Goal: Transaction & Acquisition: Purchase product/service

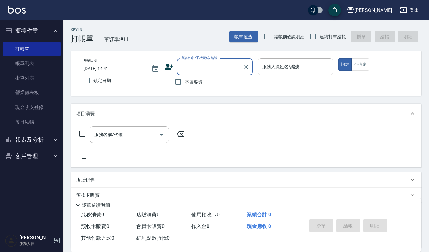
click at [203, 63] on input "顧客姓名/手機號碼/編號" at bounding box center [210, 66] width 61 height 11
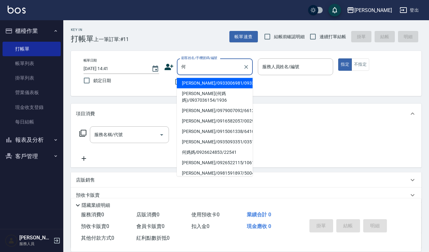
click at [214, 82] on li "[PERSON_NAME]/0933006981/0933006981" at bounding box center [215, 83] width 76 height 10
type input "[PERSON_NAME]/0933006981/0933006981"
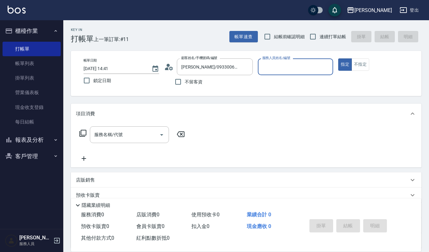
type input "Ivy-9"
click at [128, 132] on input "服務名稱/代號" at bounding box center [125, 134] width 64 height 11
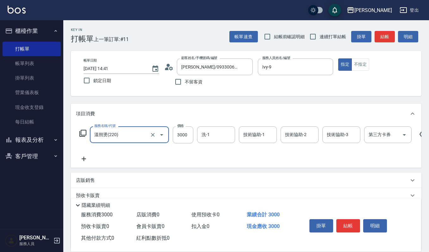
type input "溫朔燙(220)"
type input "3400"
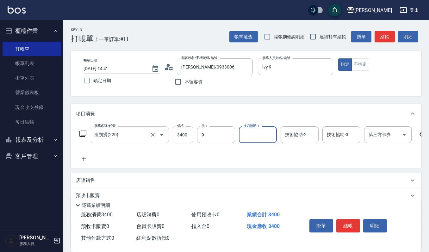
type input "Ivy-9"
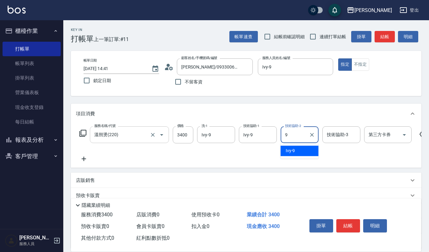
type input "Ivy-9"
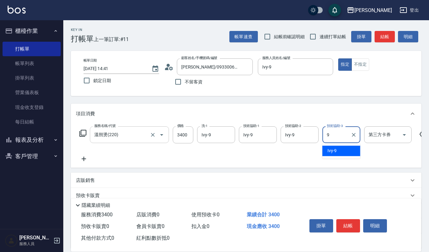
type input "Ivy-9"
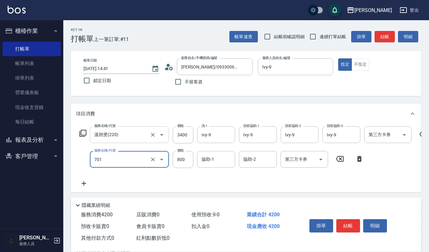
type input "CMC加購護(701)"
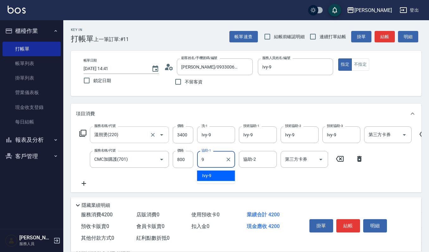
type input "Ivy-9"
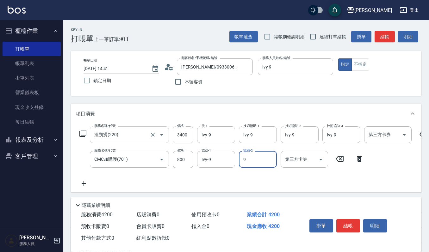
type input "Ivy-9"
click at [338, 223] on button "結帳" at bounding box center [348, 225] width 24 height 13
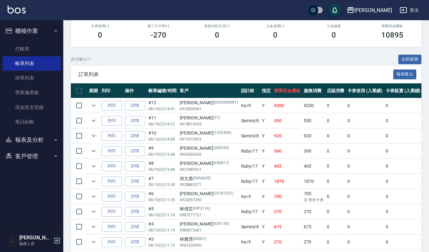
scroll to position [126, 0]
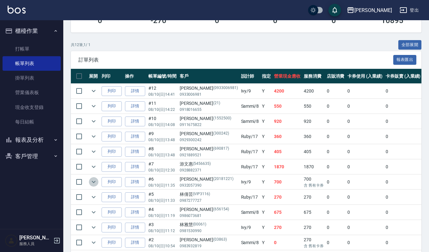
click at [91, 185] on icon "expand row" at bounding box center [94, 182] width 8 height 8
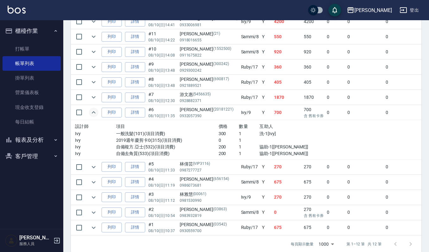
scroll to position [213, 0]
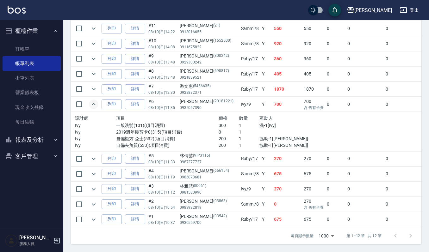
click at [96, 174] on td at bounding box center [93, 174] width 13 height 15
click at [91, 170] on icon "expand row" at bounding box center [94, 174] width 8 height 8
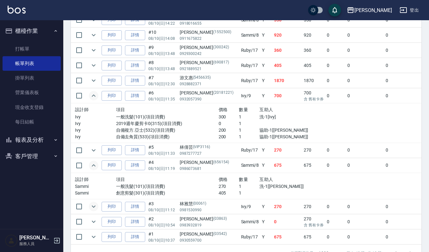
drag, startPoint x: 94, startPoint y: 202, endPoint x: 96, endPoint y: 208, distance: 6.7
click at [95, 205] on td at bounding box center [93, 207] width 13 height 15
click at [96, 208] on icon "expand row" at bounding box center [94, 207] width 8 height 8
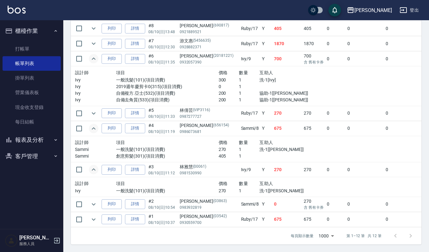
scroll to position [258, 0]
click at [89, 200] on button "expand row" at bounding box center [93, 204] width 9 height 9
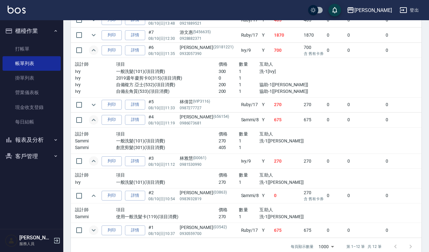
click at [91, 232] on icon "expand row" at bounding box center [94, 231] width 8 height 8
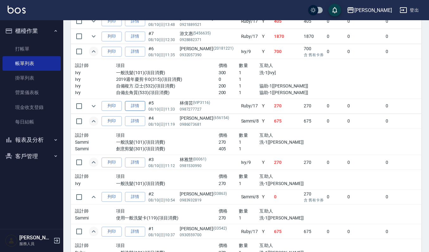
scroll to position [177, 0]
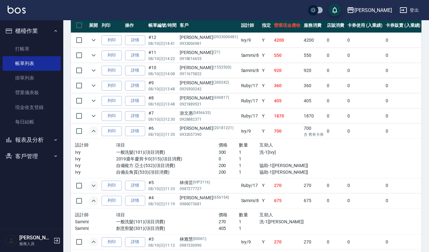
click at [95, 191] on button "expand row" at bounding box center [93, 185] width 9 height 9
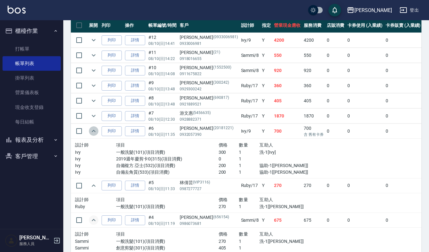
click at [93, 131] on icon "expand row" at bounding box center [94, 131] width 8 height 8
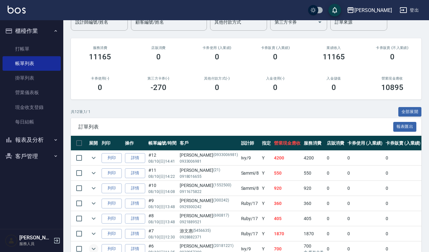
scroll to position [51, 0]
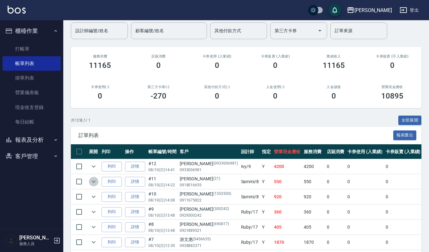
click at [94, 180] on icon "expand row" at bounding box center [94, 182] width 8 height 8
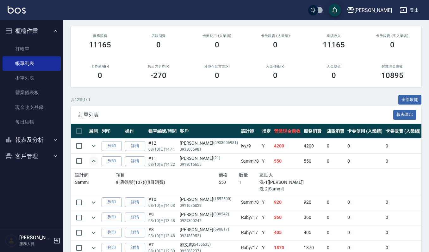
scroll to position [57, 0]
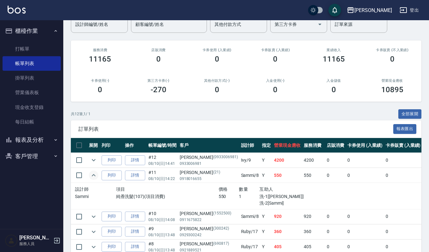
click at [20, 6] on img at bounding box center [17, 10] width 18 height 8
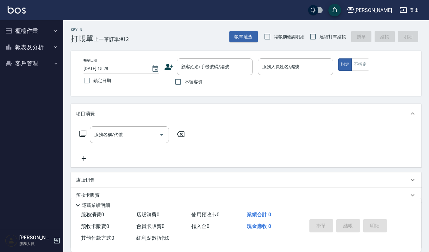
click at [272, 87] on div "帳單日期 [DATE] 15:28 鎖定日期 顧客姓名/手機號碼/編號 顧客姓名/手機號碼/編號 不留客資 服務人員姓名/編號 服務人員姓名/編號 指定 不指定" at bounding box center [245, 73] width 335 height 30
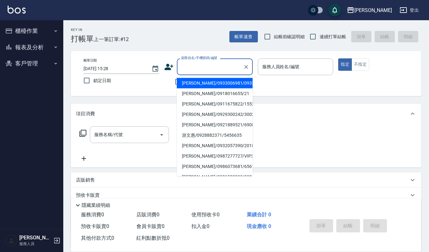
click at [201, 67] on input "顧客姓名/手機號碼/編號" at bounding box center [210, 66] width 61 height 11
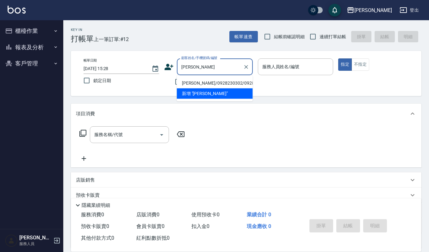
type input "[PERSON_NAME]/0928230302/0928230302"
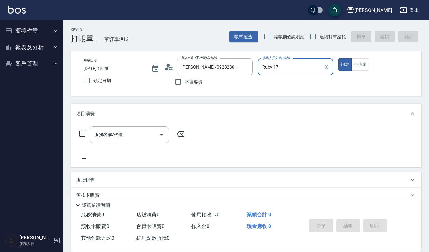
type input "Ruby-17"
click at [338, 58] on button "指定" at bounding box center [345, 64] width 14 height 12
type button "true"
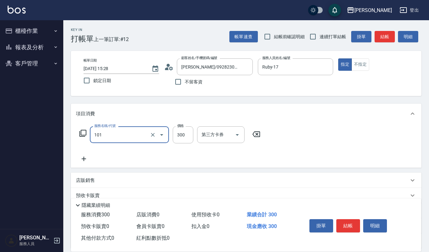
type input "一般洗髮(101)"
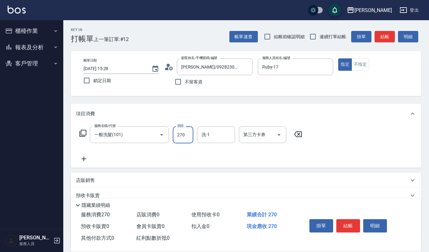
type input "270"
type input "宜芳-22"
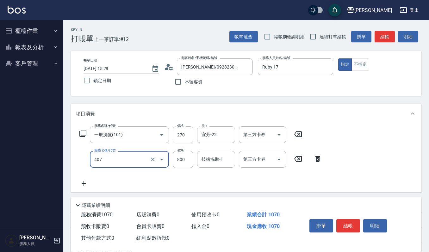
type input "補染(407)"
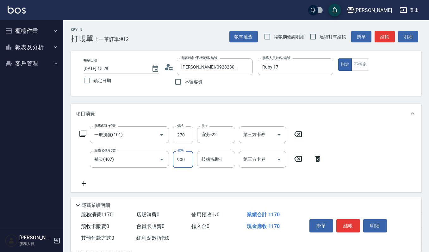
type input "900"
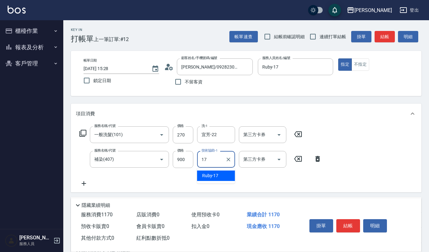
type input "Ruby-17"
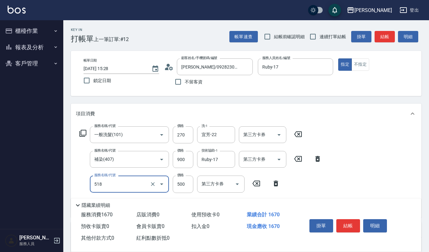
type input "(雲提)燙染前頭皮防護(518)"
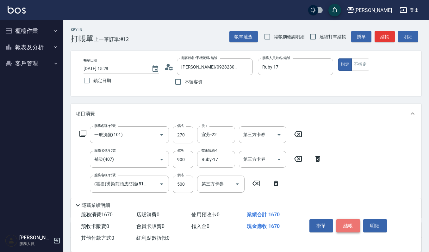
click at [350, 224] on button "結帳" at bounding box center [348, 225] width 24 height 13
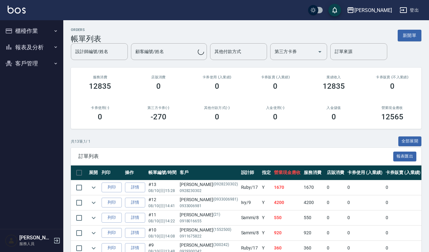
drag, startPoint x: 31, startPoint y: 26, endPoint x: 68, endPoint y: 33, distance: 37.4
click at [35, 26] on button "櫃檯作業" at bounding box center [32, 31] width 58 height 16
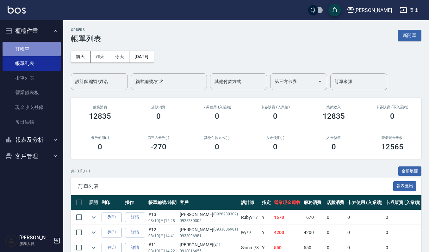
click at [21, 46] on link "打帳單" at bounding box center [32, 49] width 58 height 15
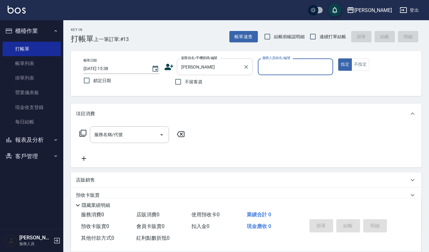
click at [214, 70] on input "[PERSON_NAME]" at bounding box center [210, 66] width 61 height 11
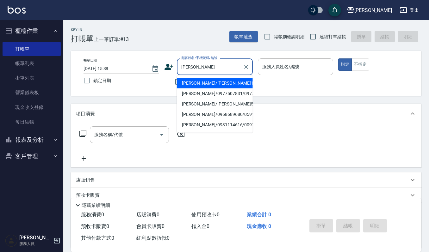
click at [202, 86] on li "[PERSON_NAME]/[PERSON_NAME]1061005/1061005" at bounding box center [215, 83] width 76 height 10
type input "[PERSON_NAME]/[PERSON_NAME]1061005/1061005"
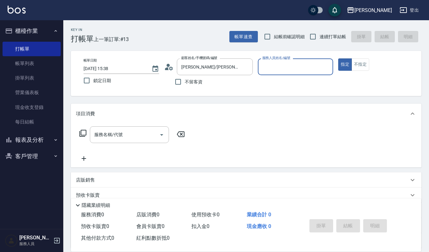
type input "Ruby-17"
click at [142, 138] on input "服務名稱/代號" at bounding box center [125, 134] width 64 height 11
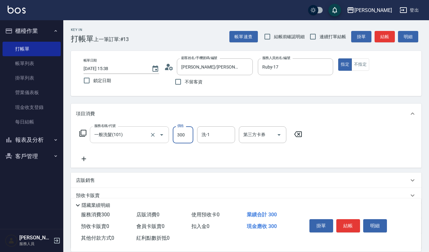
click at [139, 137] on input "一般洗髮(101)" at bounding box center [121, 134] width 56 height 11
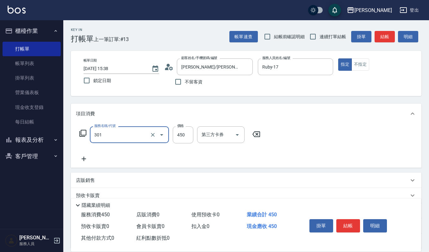
type input "創意剪髮(301)"
type input "360"
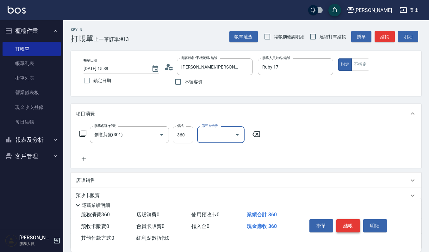
click at [346, 223] on button "結帳" at bounding box center [348, 225] width 24 height 13
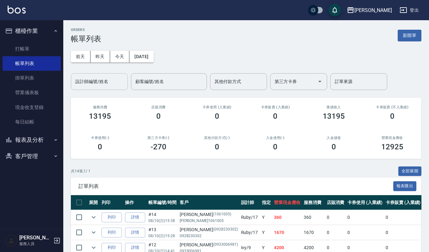
click at [103, 81] on input "設計師編號/姓名" at bounding box center [99, 81] width 51 height 11
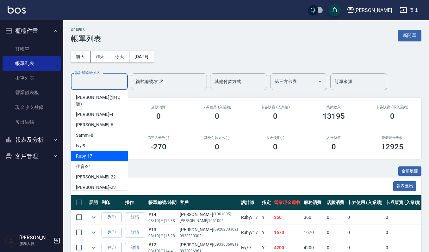
click at [103, 151] on div "Ruby -17" at bounding box center [99, 156] width 57 height 10
type input "Ruby-17"
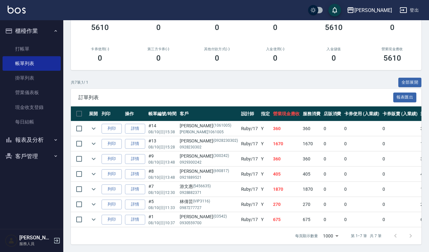
scroll to position [96, 0]
click at [96, 186] on icon "expand row" at bounding box center [94, 190] width 8 height 8
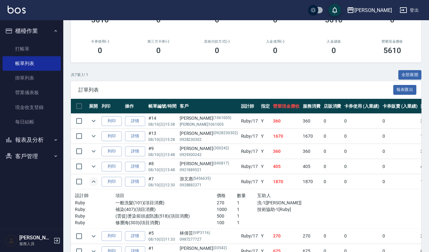
click at [94, 182] on icon "expand row" at bounding box center [94, 182] width 4 height 2
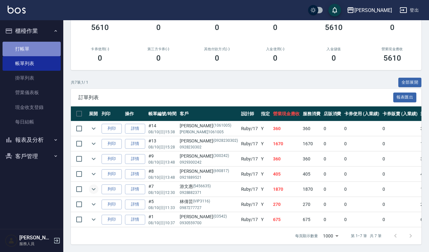
click at [32, 47] on link "打帳單" at bounding box center [32, 49] width 58 height 15
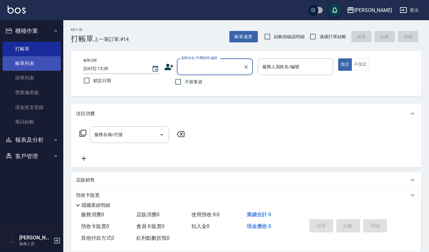
click at [38, 65] on link "帳單列表" at bounding box center [32, 63] width 58 height 15
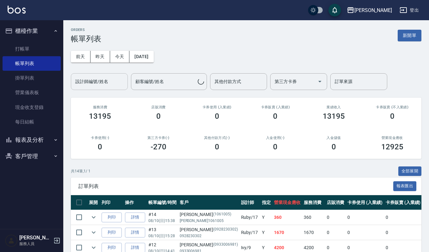
click at [108, 82] on input "設計師編號/姓名" at bounding box center [99, 81] width 51 height 11
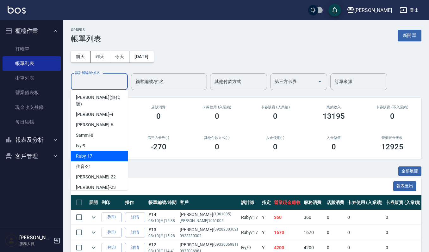
click at [105, 151] on div "Ruby -17" at bounding box center [99, 156] width 57 height 10
type input "Ruby-17"
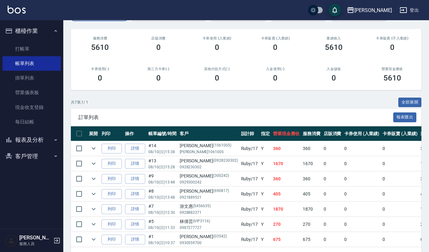
scroll to position [54, 0]
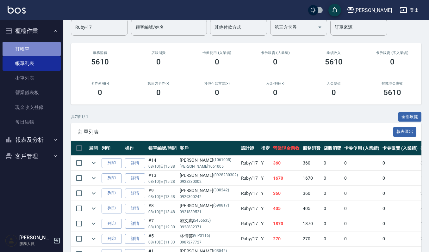
click at [33, 45] on link "打帳單" at bounding box center [32, 49] width 58 height 15
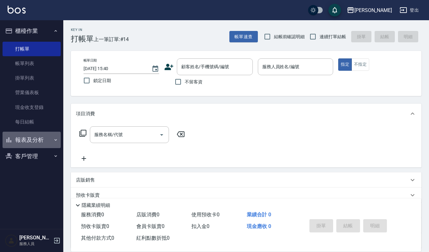
click at [32, 141] on button "報表及分析" at bounding box center [32, 140] width 58 height 16
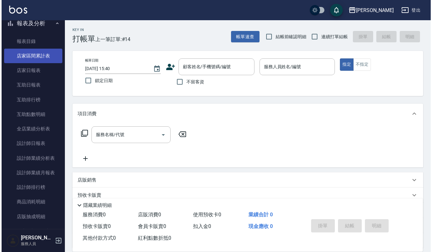
scroll to position [126, 0]
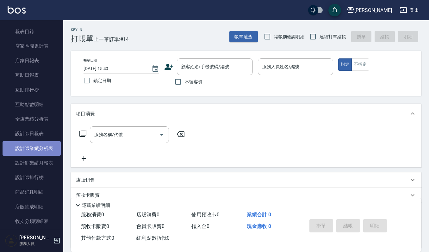
click at [38, 148] on link "設計師業績分析表" at bounding box center [32, 148] width 58 height 15
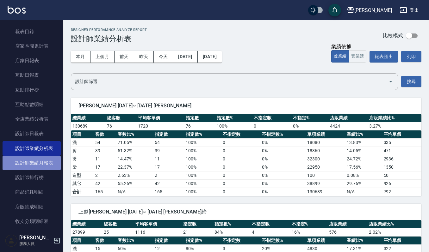
click at [42, 163] on link "設計師業績月報表" at bounding box center [32, 163] width 58 height 15
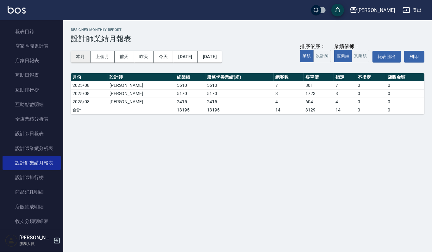
click at [76, 56] on button "本月" at bounding box center [81, 57] width 20 height 12
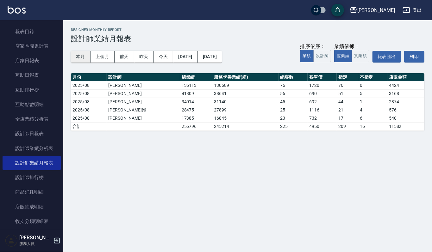
click at [76, 54] on button "本月" at bounding box center [81, 57] width 20 height 12
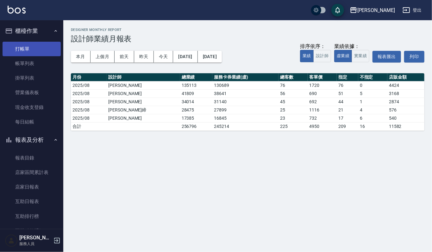
click at [35, 51] on link "打帳單" at bounding box center [32, 49] width 58 height 15
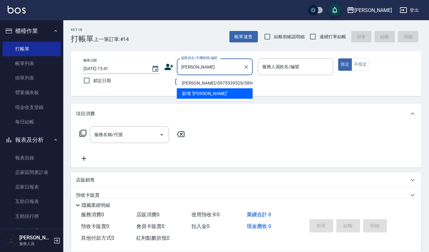
type input "[PERSON_NAME]/0975539529/5896"
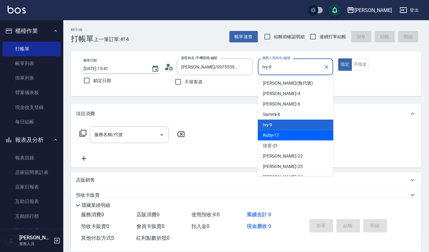
type input "Ruby-17"
type button "true"
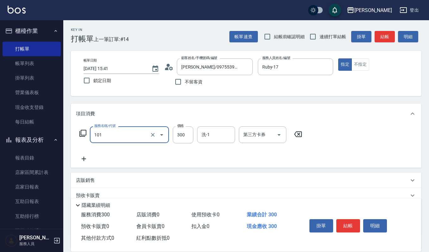
type input "一般洗髮(101)"
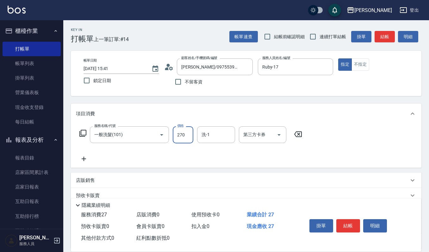
type input "270"
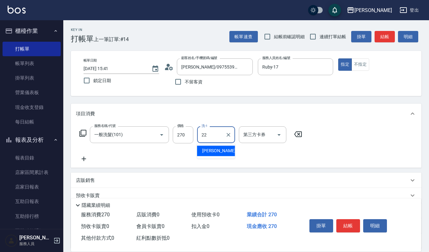
type input "宜芳-22"
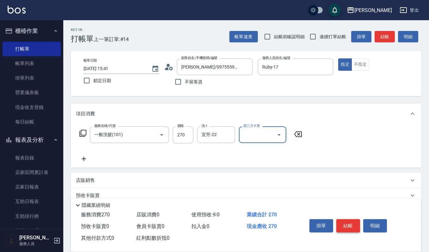
click at [352, 225] on button "結帳" at bounding box center [348, 225] width 24 height 13
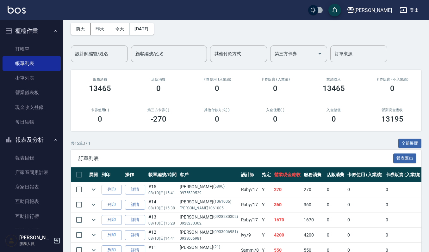
scroll to position [42, 0]
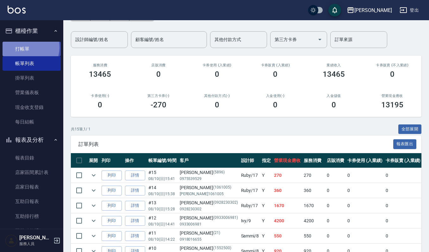
click at [23, 47] on link "打帳單" at bounding box center [32, 49] width 58 height 15
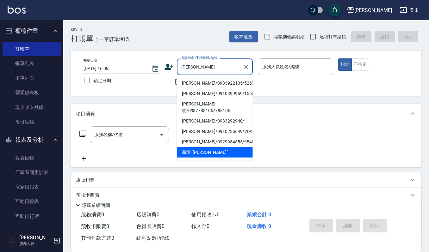
click at [208, 79] on li "[PERSON_NAME]/0983922135/52678" at bounding box center [215, 83] width 76 height 10
type input "[PERSON_NAME]/0983922135/52678"
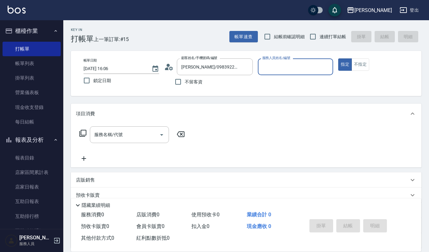
type input "Sammi-8"
click at [115, 129] on div "服務名稱/代號 服務名稱/代號" at bounding box center [129, 134] width 79 height 17
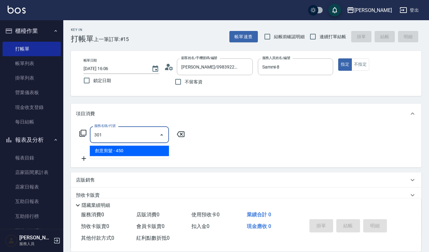
type input "創意剪髮(301)"
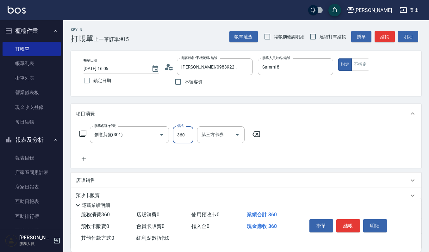
type input "360"
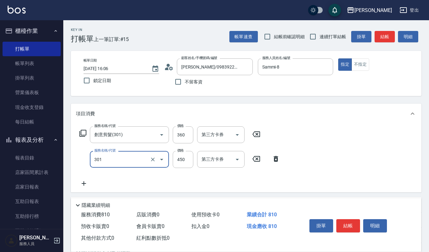
type input "創意剪髮(301)"
type input "360"
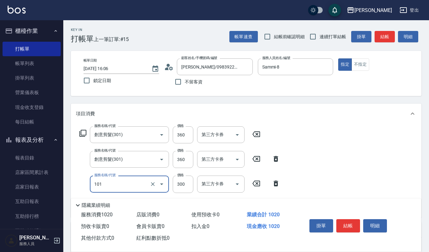
type input "一般洗髮(101)"
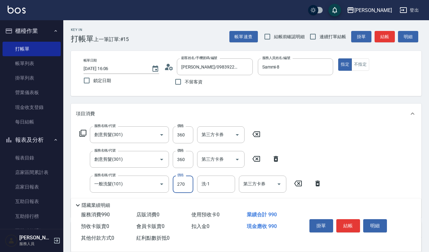
type input "270"
type input "[PERSON_NAME]-23"
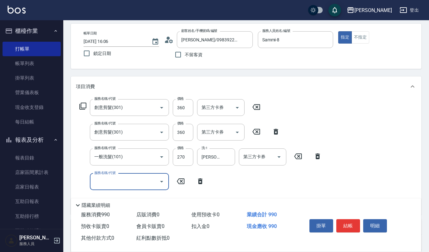
scroll to position [42, 0]
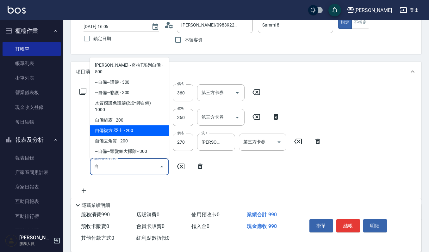
click at [129, 126] on span "自備複方.亞士 - 200" at bounding box center [129, 131] width 79 height 10
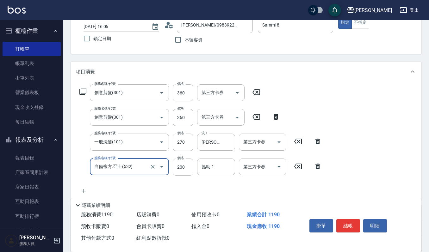
type input "自備複方.亞士(532)"
click at [214, 169] on input "協助-1" at bounding box center [216, 167] width 32 height 11
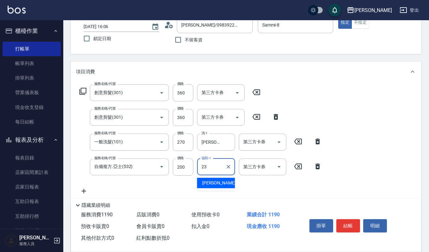
type input "[PERSON_NAME]-23"
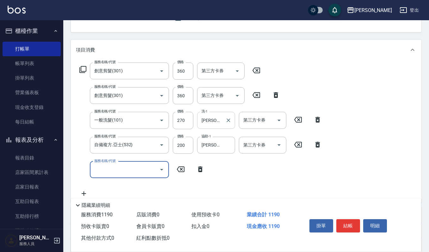
scroll to position [84, 0]
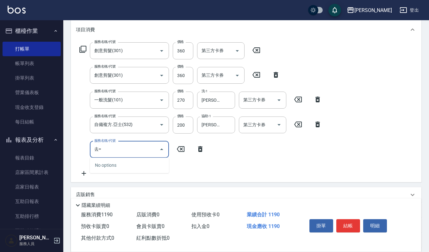
type input "去"
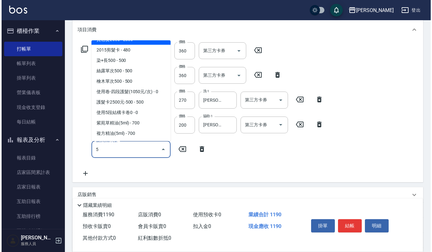
scroll to position [0, 0]
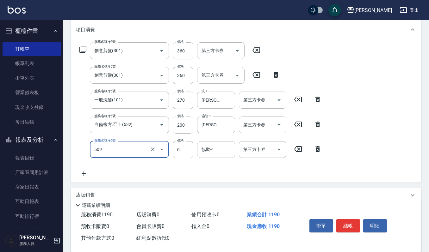
type input "頭皮頭髮大掃除券(509)"
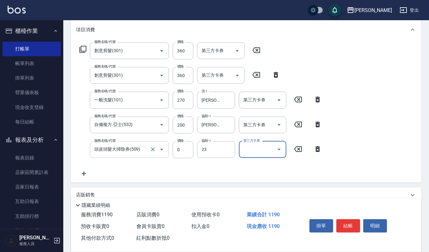
type input "[PERSON_NAME]-23"
type input "舊有卡券"
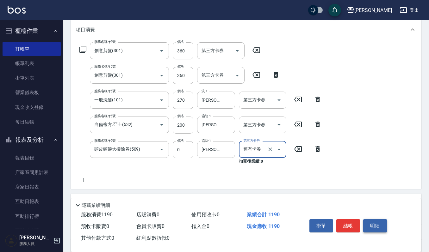
click at [367, 221] on button "明細" at bounding box center [375, 225] width 24 height 13
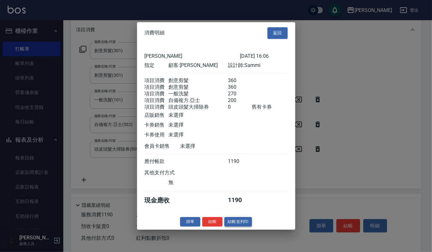
click at [237, 224] on button "結帳並列印" at bounding box center [238, 222] width 28 height 10
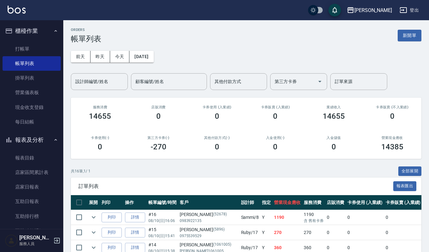
click at [415, 27] on div "ORDERS 帳單列表 新開單 [DATE] [DATE] [DATE] [DATE] 設計師編號/姓名 設計師編號/姓名 顧客編號/姓名 顧客編號/姓名 其…" at bounding box center [245, 248] width 365 height 457
click at [416, 32] on button "新開單" at bounding box center [409, 36] width 24 height 12
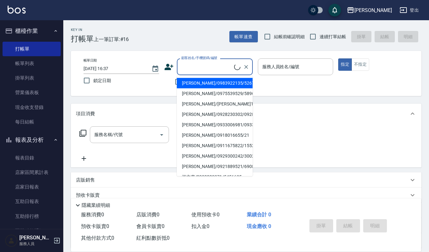
click at [206, 69] on input "顧客姓名/手機號碼/編號" at bounding box center [207, 66] width 54 height 11
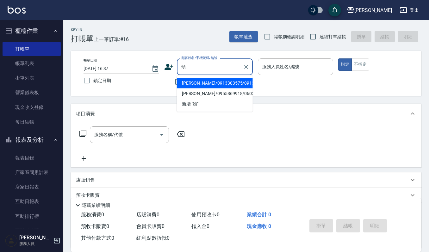
click at [209, 83] on li "[PERSON_NAME]/0913303575/0913303575" at bounding box center [215, 83] width 76 height 10
type input "[PERSON_NAME]/0913303575/0913303575"
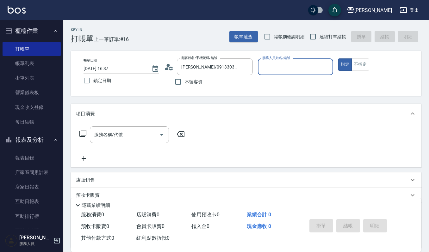
type input "Ivy-9"
drag, startPoint x: 364, startPoint y: 64, endPoint x: 123, endPoint y: 108, distance: 244.8
click at [363, 64] on button "不指定" at bounding box center [360, 64] width 18 height 12
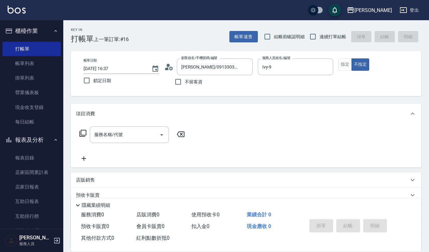
click at [114, 137] on input "服務名稱/代號" at bounding box center [125, 134] width 64 height 11
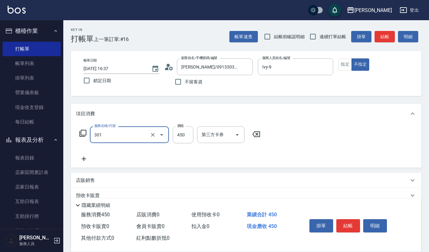
type input "創意剪髮(301)"
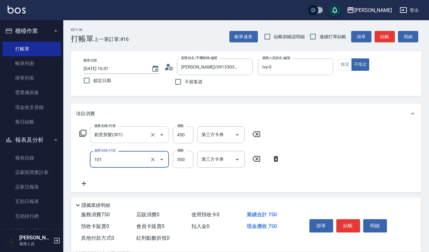
type input "一般洗髮(101)"
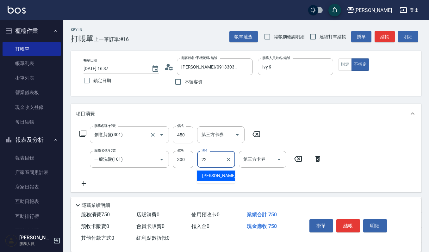
type input "宜芳-22"
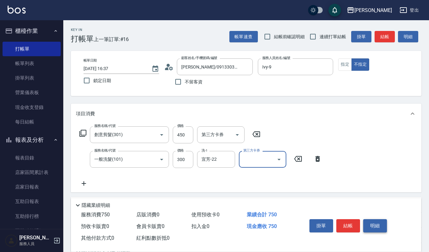
click at [371, 221] on button "明細" at bounding box center [375, 225] width 24 height 13
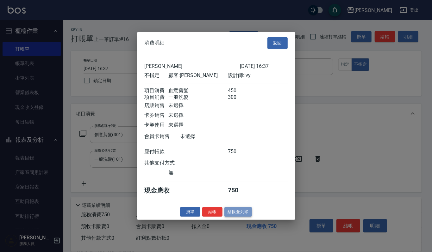
click at [243, 216] on button "結帳並列印" at bounding box center [238, 212] width 28 height 10
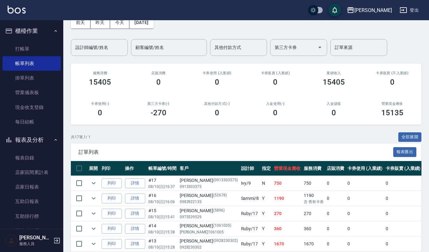
scroll to position [84, 0]
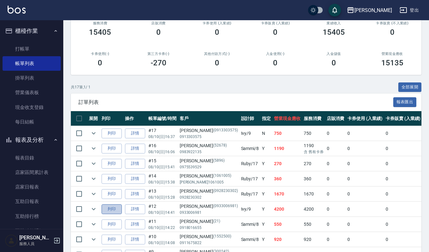
click at [109, 207] on button "列印" at bounding box center [111, 210] width 20 height 10
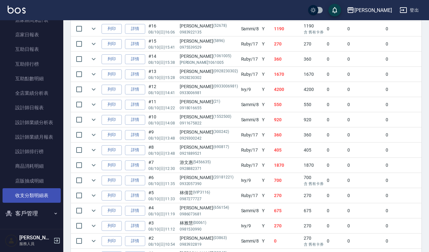
scroll to position [211, 0]
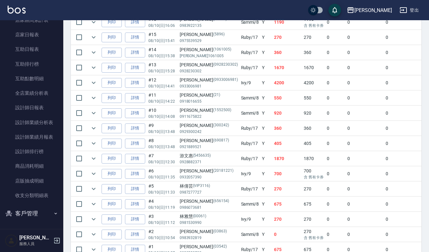
click at [40, 213] on button "客戶管理" at bounding box center [32, 214] width 58 height 16
click at [37, 226] on link "客戶列表" at bounding box center [32, 231] width 58 height 15
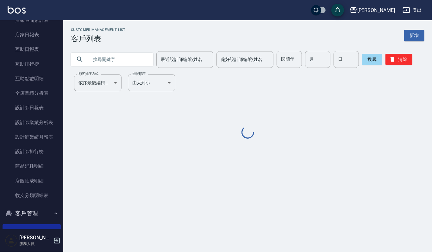
click at [123, 59] on input "text" at bounding box center [118, 59] width 59 height 17
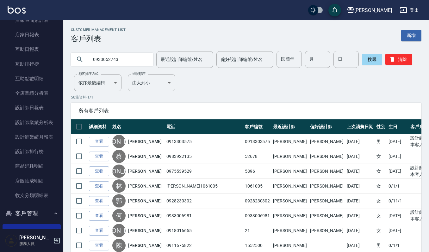
type input "0933052743"
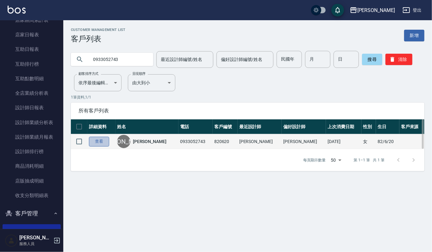
click at [101, 146] on link "查看" at bounding box center [99, 142] width 20 height 10
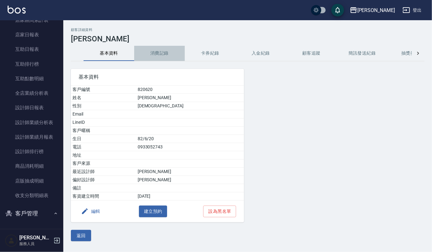
click at [149, 52] on button "消費記錄" at bounding box center [159, 53] width 51 height 15
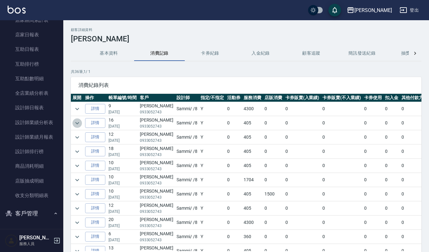
click at [76, 124] on icon "expand row" at bounding box center [77, 123] width 4 height 2
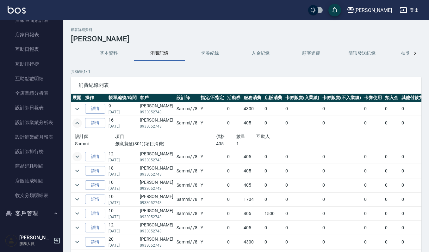
click at [77, 156] on icon "expand row" at bounding box center [77, 157] width 8 height 8
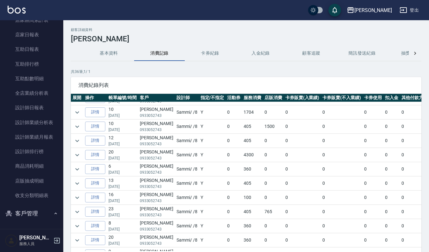
scroll to position [126, 0]
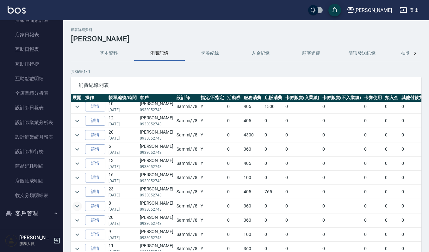
click at [74, 210] on icon "expand row" at bounding box center [77, 207] width 8 height 8
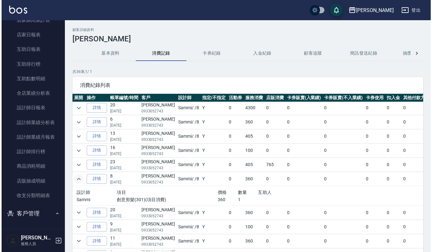
scroll to position [169, 0]
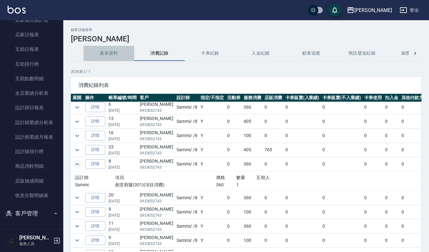
click at [109, 52] on button "基本資料" at bounding box center [108, 53] width 51 height 15
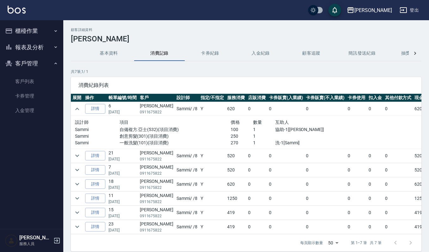
scroll to position [34, 0]
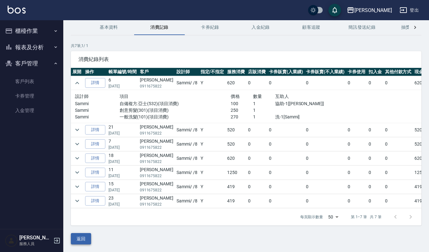
click at [84, 234] on button "返回" at bounding box center [81, 239] width 20 height 12
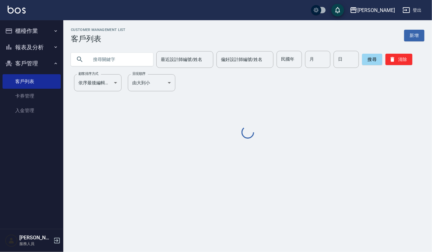
click at [111, 60] on input "text" at bounding box center [118, 59] width 59 height 17
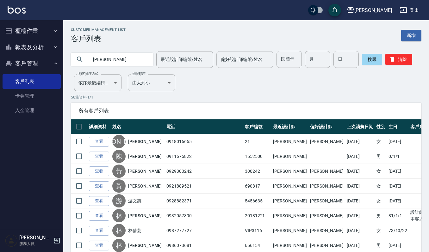
type input "何羽"
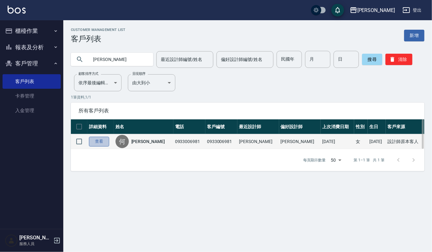
drag, startPoint x: 109, startPoint y: 137, endPoint x: 104, endPoint y: 144, distance: 7.9
click at [108, 137] on link "查看" at bounding box center [99, 142] width 20 height 10
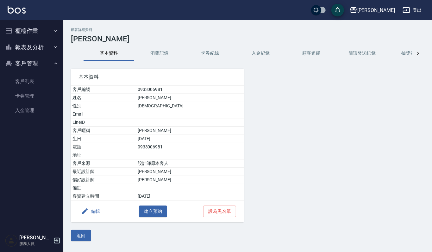
click at [157, 51] on button "消費記錄" at bounding box center [159, 53] width 51 height 15
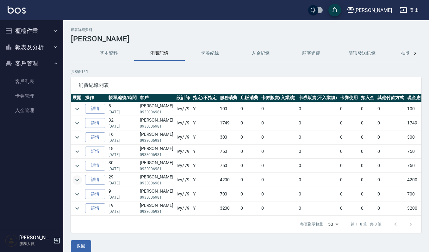
click at [75, 180] on icon "expand row" at bounding box center [77, 180] width 8 height 8
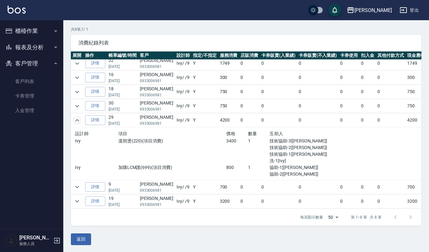
scroll to position [43, 0]
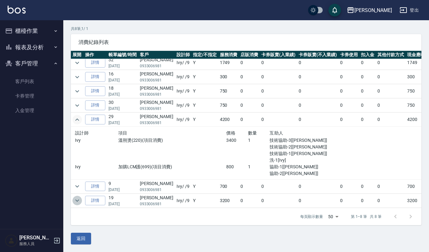
click at [77, 200] on icon "expand row" at bounding box center [77, 201] width 4 height 2
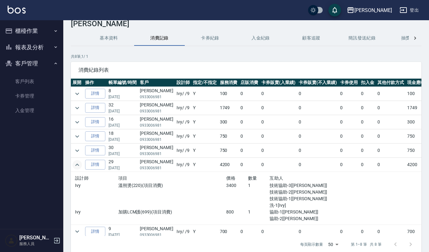
scroll to position [1, 0]
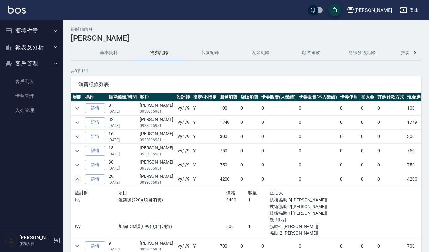
click at [82, 121] on td at bounding box center [77, 123] width 13 height 14
drag, startPoint x: 81, startPoint y: 121, endPoint x: 81, endPoint y: 117, distance: 3.8
click at [81, 120] on button "expand row" at bounding box center [76, 122] width 9 height 9
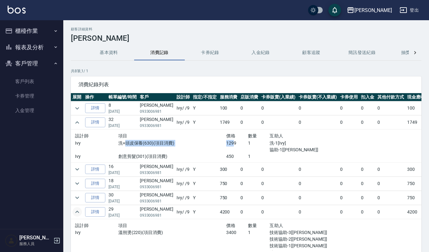
drag, startPoint x: 125, startPoint y: 146, endPoint x: 226, endPoint y: 152, distance: 100.7
click at [226, 152] on div "Ivy 洗+頭皮保養(630)(項目消費) 1299 1 洗-1[Ivy] 協助-1[Ivy]" at bounding box center [204, 146] width 259 height 13
click at [205, 147] on div "洗+頭皮保養(630)(項目消費)" at bounding box center [172, 146] width 108 height 13
click at [78, 122] on icon "expand row" at bounding box center [77, 123] width 8 height 8
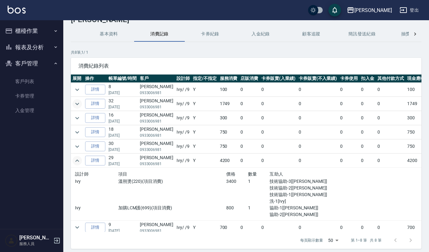
scroll to position [0, 0]
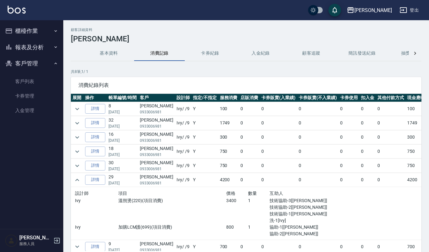
drag, startPoint x: 28, startPoint y: 32, endPoint x: 23, endPoint y: 28, distance: 6.0
click at [23, 28] on button "櫃檯作業" at bounding box center [32, 31] width 58 height 16
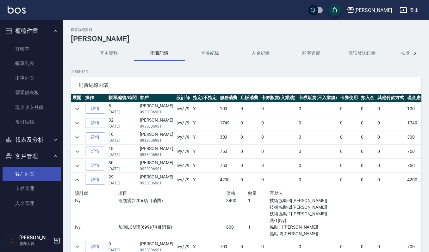
click at [35, 174] on link "客戶列表" at bounding box center [32, 174] width 58 height 15
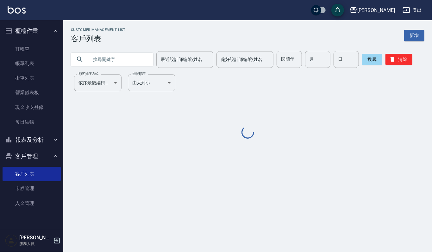
click at [100, 58] on input "text" at bounding box center [118, 59] width 59 height 17
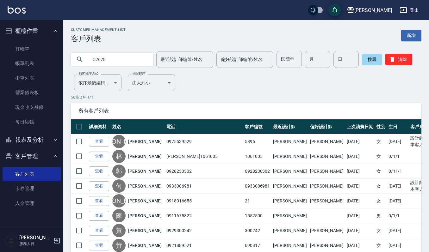
type input "52678"
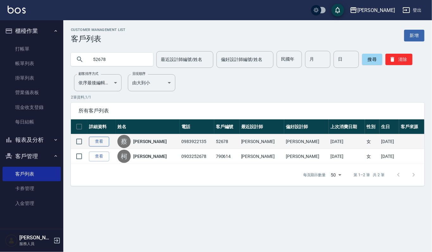
click at [101, 138] on link "查看" at bounding box center [99, 142] width 20 height 10
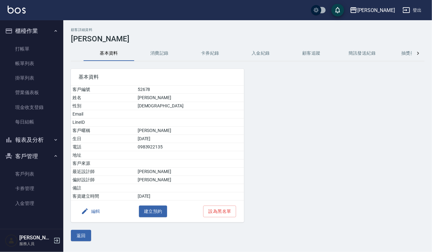
click at [154, 54] on button "消費記錄" at bounding box center [159, 53] width 51 height 15
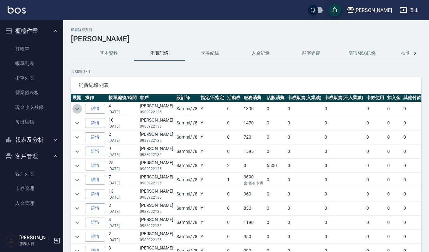
click at [78, 107] on icon "expand row" at bounding box center [77, 109] width 8 height 8
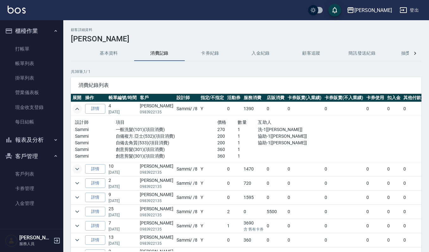
click at [75, 168] on icon "expand row" at bounding box center [77, 169] width 8 height 8
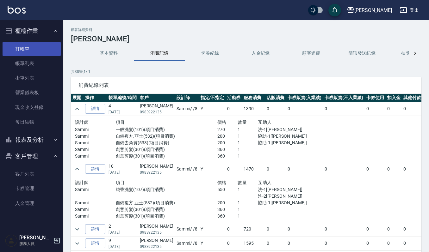
click at [34, 47] on link "打帳單" at bounding box center [32, 49] width 58 height 15
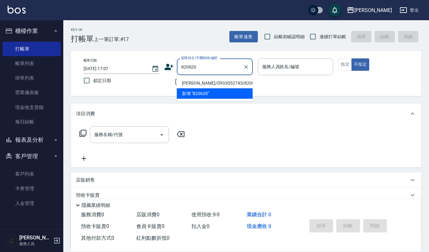
type input "楊珺茹/0933052743/820620"
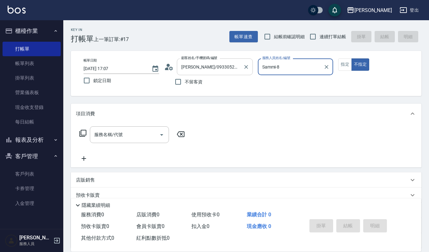
type input "Sammi-8"
click at [152, 133] on input "服務名稱/代號" at bounding box center [125, 134] width 64 height 11
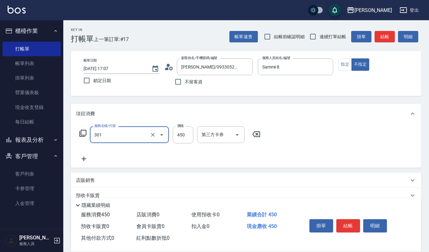
type input "創意剪髮(301)"
type input "360"
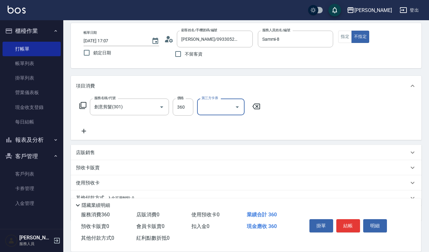
scroll to position [42, 0]
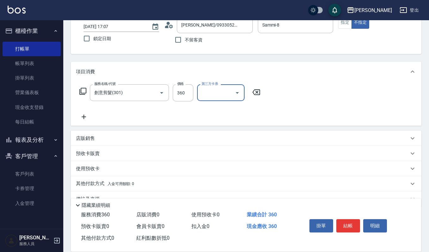
click at [98, 135] on div "店販銷售" at bounding box center [242, 138] width 333 height 7
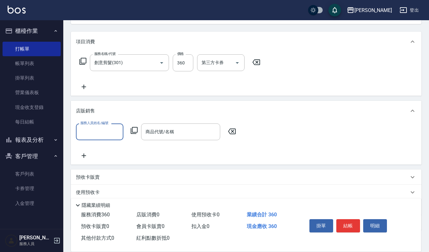
scroll to position [84, 0]
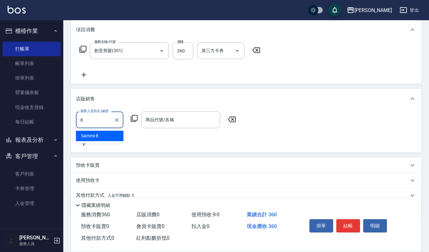
type input "Sammi-8"
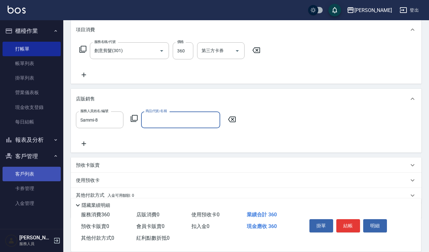
type input "ㄌ"
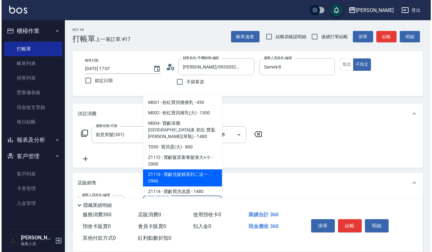
scroll to position [42, 0]
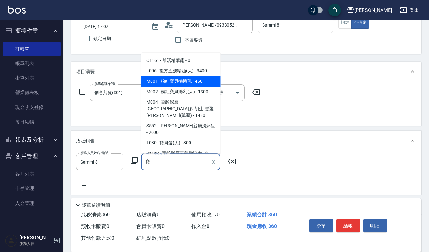
click at [186, 138] on span "T030 - 寶貝蛋(大) - 800" at bounding box center [180, 143] width 79 height 10
type input "寶貝蛋(大)"
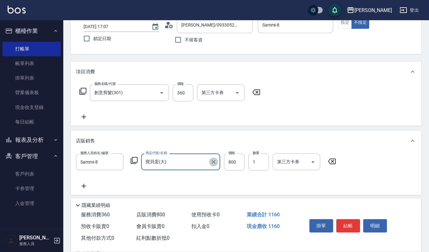
click at [211, 162] on icon "Clear" at bounding box center [213, 162] width 6 height 6
type input "寶"
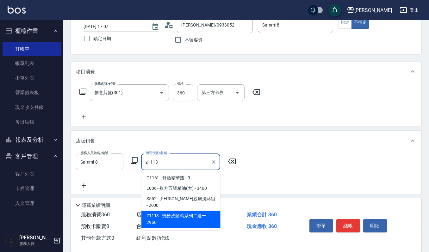
type input "寶齡洗髮精系列二送一"
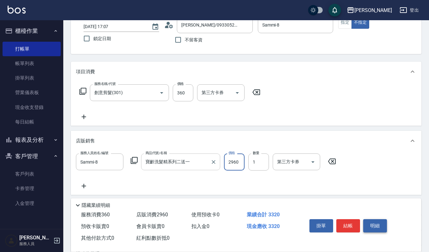
click at [379, 227] on button "明細" at bounding box center [375, 225] width 24 height 13
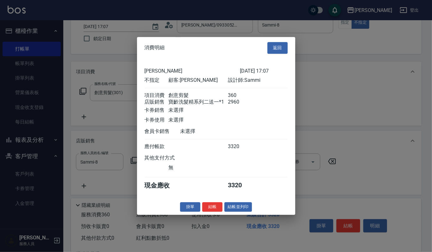
click at [214, 208] on button "結帳" at bounding box center [212, 207] width 20 height 10
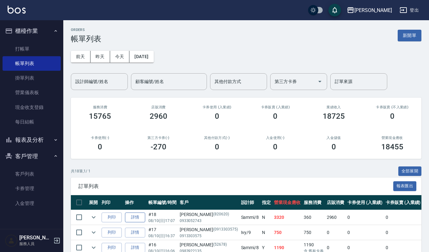
click at [130, 218] on link "詳情" at bounding box center [135, 218] width 20 height 10
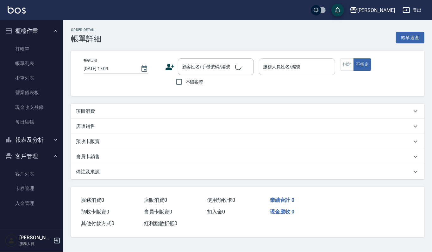
type input "2025/08/10 17:07"
type input "Sammi-8"
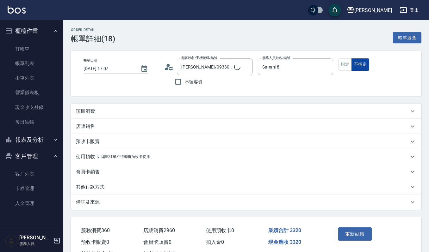
type input "楊珺茹/0933052743/820620"
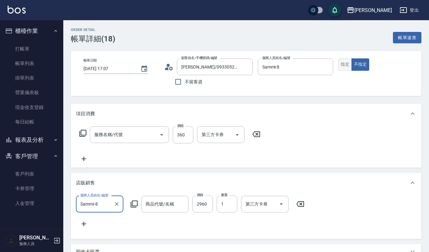
scroll to position [1, 0]
type input "創意剪髮(301)"
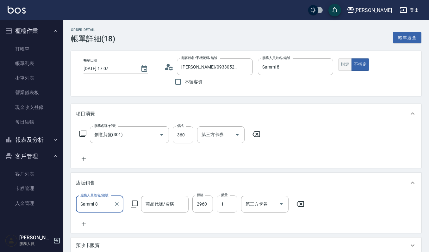
scroll to position [0, 0]
click at [343, 64] on button "指定" at bounding box center [345, 64] width 14 height 12
type input "寶齡洗髮精系列二送一"
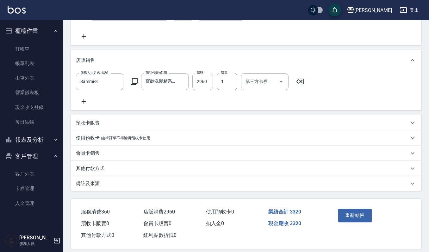
scroll to position [126, 0]
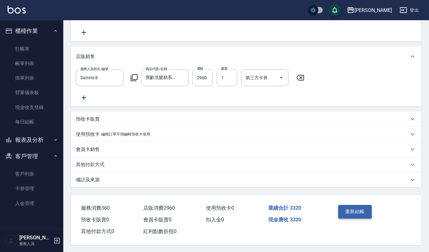
click at [353, 217] on button "重新結帳" at bounding box center [355, 211] width 34 height 13
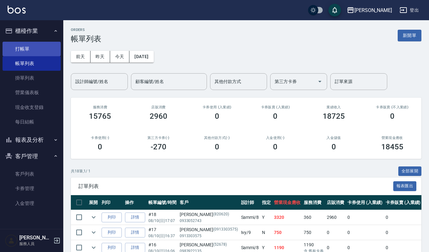
click at [34, 51] on link "打帳單" at bounding box center [32, 49] width 58 height 15
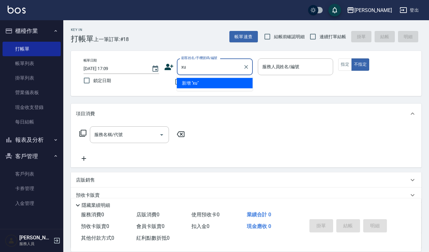
type input "x"
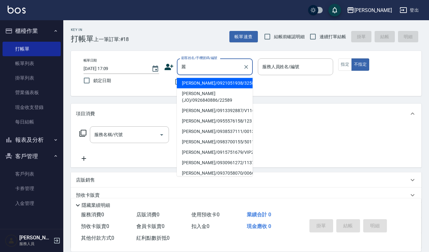
click at [206, 158] on li "黃麗櫻/0930961272/1137" at bounding box center [215, 163] width 76 height 10
type input "黃麗櫻/0930961272/1137"
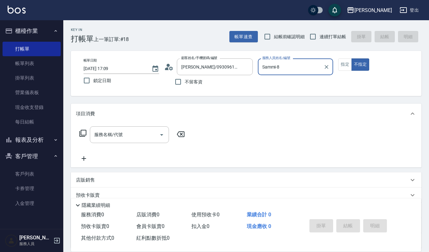
type input "Sammi-8"
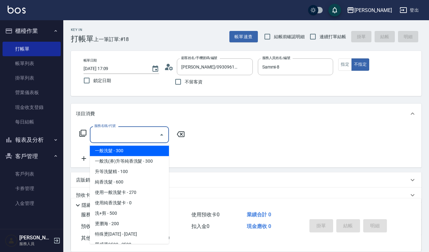
click at [115, 133] on input "服務名稱/代號" at bounding box center [125, 134] width 64 height 11
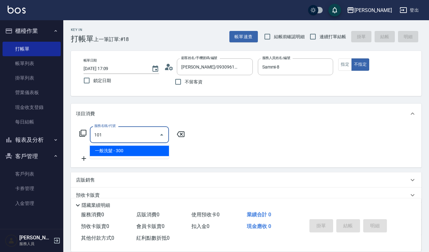
type input "一般洗髮(101)"
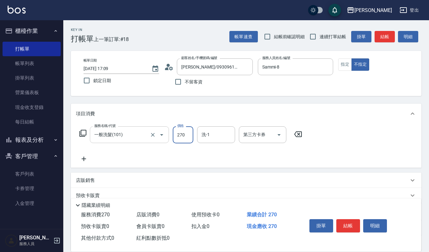
type input "270"
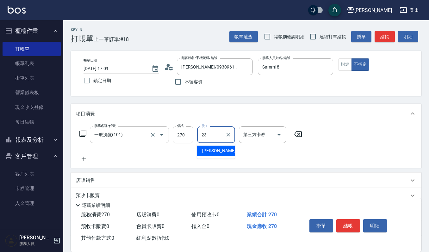
type input "[PERSON_NAME]-23"
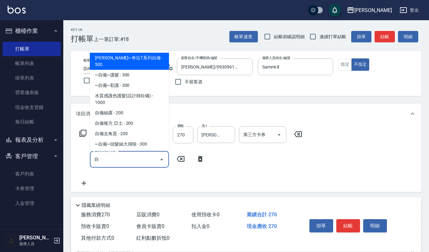
click at [96, 118] on span "自備複方.亞士 - 200" at bounding box center [129, 123] width 79 height 10
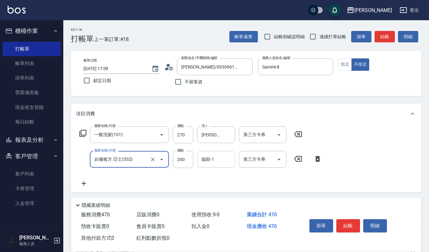
type input "自備複方.亞士(532)"
click at [209, 159] on input "協助-1" at bounding box center [216, 159] width 32 height 11
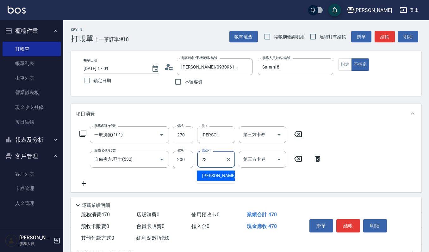
type input "[PERSON_NAME]-23"
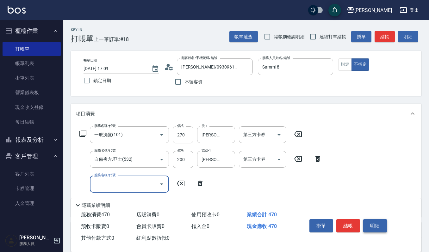
click at [380, 228] on button "明細" at bounding box center [375, 225] width 24 height 13
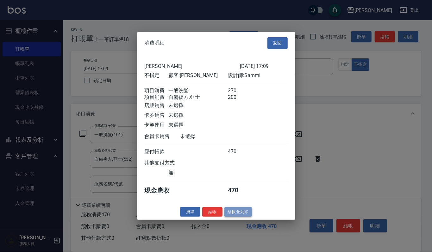
click at [237, 217] on button "結帳並列印" at bounding box center [238, 212] width 28 height 10
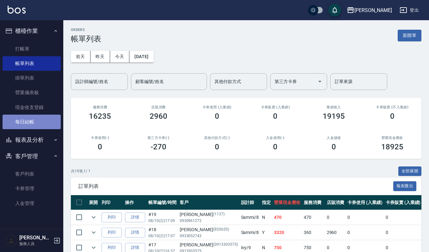
click at [36, 123] on link "每日結帳" at bounding box center [32, 122] width 58 height 15
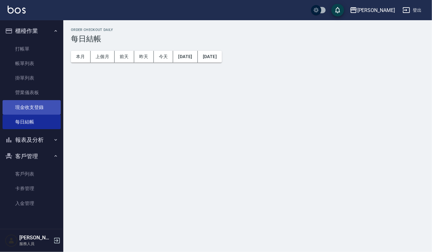
click at [39, 111] on link "現金收支登錄" at bounding box center [32, 107] width 58 height 15
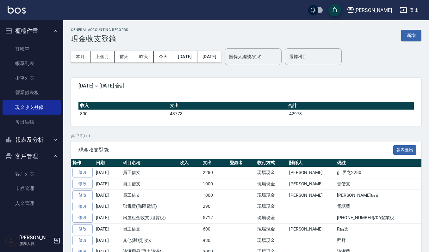
click at [40, 140] on button "報表及分析" at bounding box center [32, 140] width 58 height 16
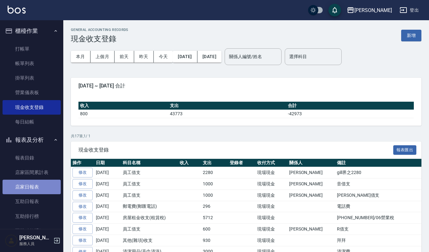
click at [45, 188] on link "店家日報表" at bounding box center [32, 187] width 58 height 15
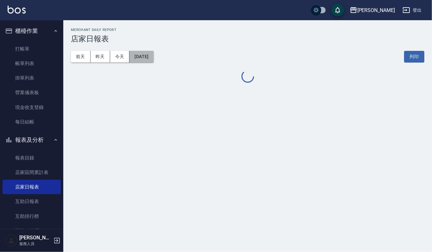
click at [152, 58] on button "[DATE]" at bounding box center [141, 57] width 24 height 12
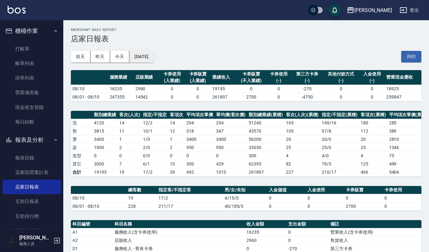
click at [141, 55] on button "[DATE]" at bounding box center [141, 57] width 24 height 12
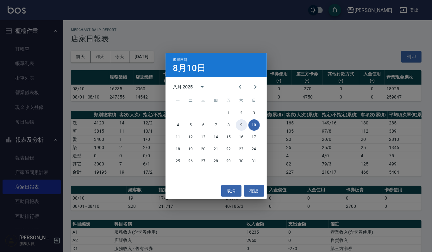
click at [242, 124] on button "9" at bounding box center [241, 125] width 11 height 11
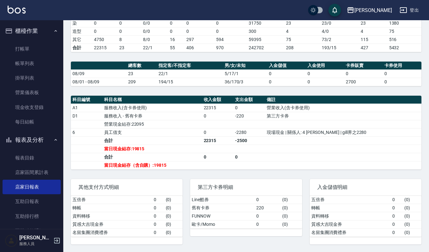
scroll to position [133, 0]
click at [26, 62] on link "帳單列表" at bounding box center [32, 63] width 58 height 15
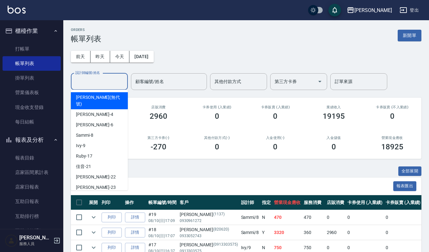
click at [89, 76] on input "設計師編號/姓名" at bounding box center [99, 81] width 51 height 11
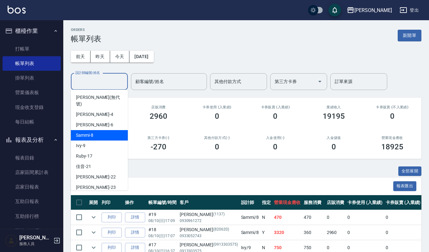
click at [95, 130] on div "Sammi -8" at bounding box center [99, 135] width 57 height 10
type input "Sammi-8"
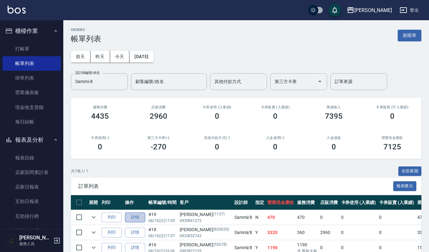
click at [134, 218] on link "詳情" at bounding box center [135, 218] width 20 height 10
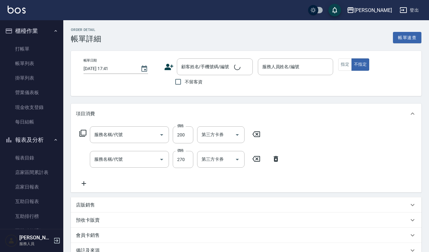
type input "自備複方.亞士(532)"
type input "一般洗髮(101)"
type input "2025/08/10 17:09"
type input "Sammi-8"
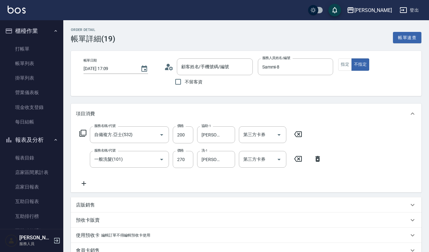
type input "黃麗櫻/0930961272/1137"
click at [347, 63] on button "指定" at bounding box center [345, 64] width 14 height 12
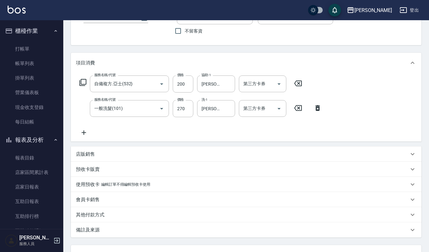
scroll to position [103, 0]
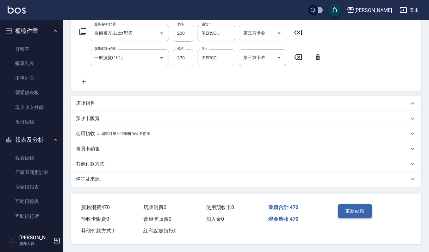
click at [345, 212] on button "重新結帳" at bounding box center [355, 211] width 34 height 13
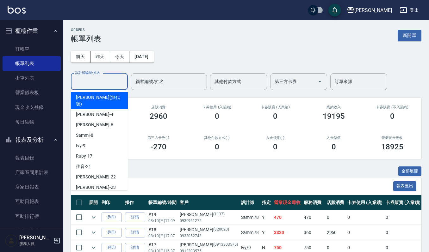
click at [87, 79] on input "設計師編號/姓名" at bounding box center [99, 81] width 51 height 11
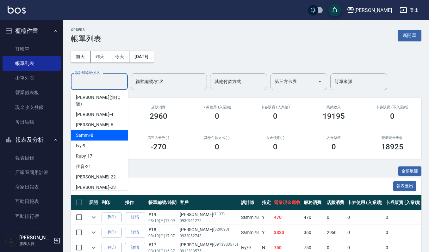
click at [92, 132] on span "Sammi -8" at bounding box center [84, 135] width 17 height 7
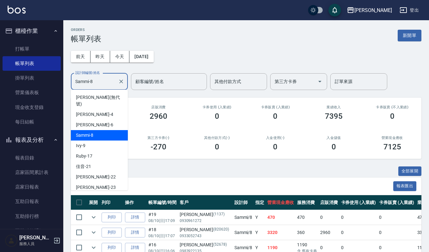
click at [95, 80] on input "Sammi-8" at bounding box center [95, 81] width 42 height 11
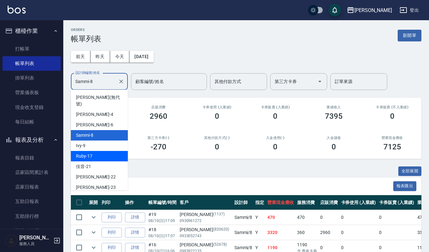
click at [93, 151] on div "Ruby -17" at bounding box center [99, 156] width 57 height 10
type input "Ruby-17"
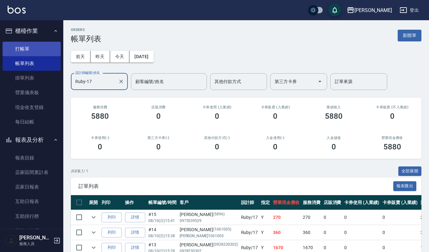
click at [19, 47] on link "打帳單" at bounding box center [32, 49] width 58 height 15
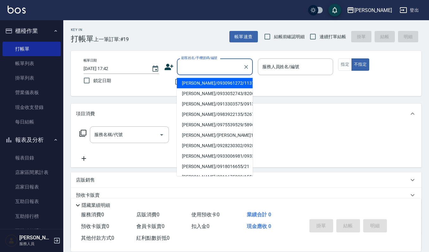
click at [190, 66] on input "顧客姓名/手機號碼/編號" at bounding box center [210, 66] width 61 height 11
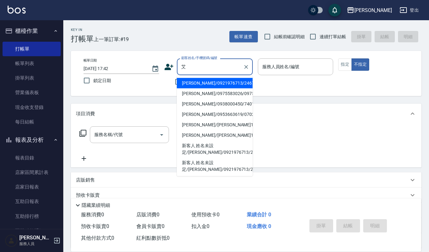
click at [187, 95] on li "楊艾潔/0975583026/09755803" at bounding box center [215, 94] width 76 height 10
type input "楊艾潔/0975583026/09755803"
type input "Sammi-8"
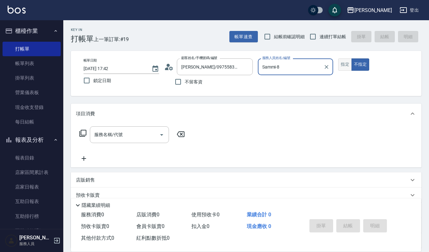
click at [342, 66] on button "指定" at bounding box center [345, 64] width 14 height 12
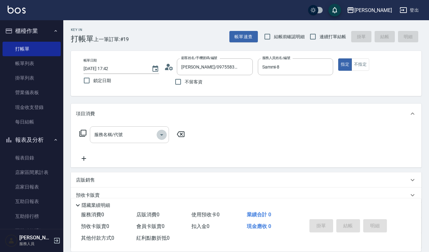
click at [161, 134] on icon "Open" at bounding box center [162, 135] width 8 height 8
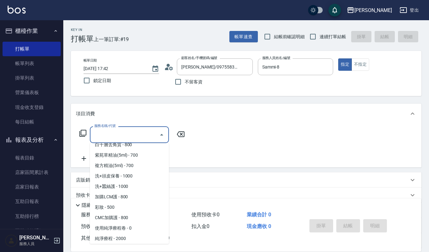
scroll to position [1096, 0]
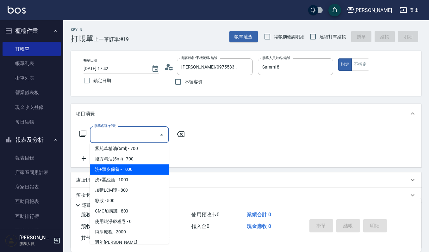
click at [123, 164] on span "洗+頭皮保養 - 1000" at bounding box center [129, 169] width 79 height 10
type input "洗+頭皮保養(630)"
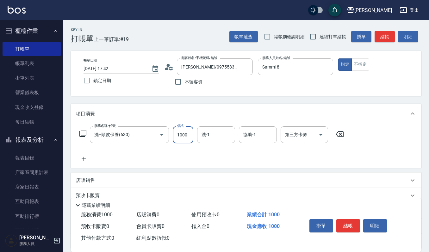
click at [187, 134] on input "1000" at bounding box center [183, 134] width 21 height 17
type input "1299"
click at [207, 135] on input "洗-1" at bounding box center [216, 134] width 32 height 11
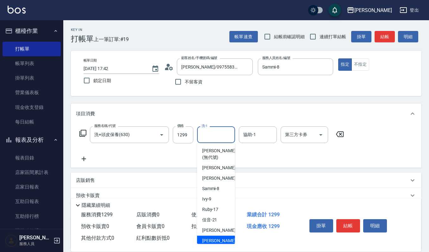
click at [213, 236] on div "郁涵 -23" at bounding box center [216, 241] width 38 height 10
type input "[PERSON_NAME]-23"
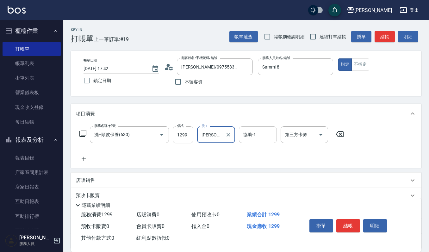
click at [244, 136] on input "協助-1" at bounding box center [258, 134] width 32 height 11
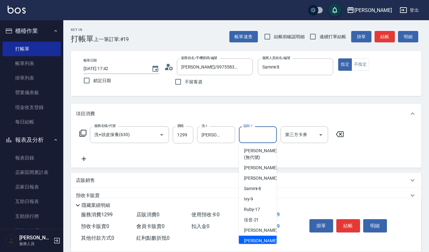
click at [263, 238] on div "郁涵 -23" at bounding box center [258, 241] width 38 height 10
type input "[PERSON_NAME]-23"
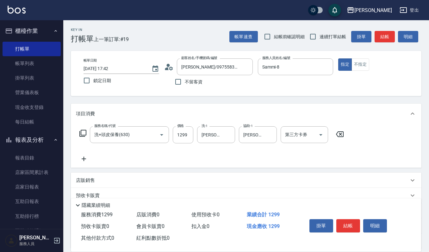
click at [85, 157] on icon at bounding box center [84, 159] width 16 height 8
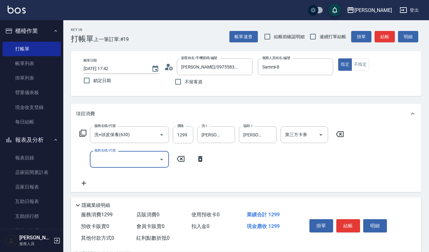
click at [161, 158] on icon "Open" at bounding box center [162, 160] width 8 height 8
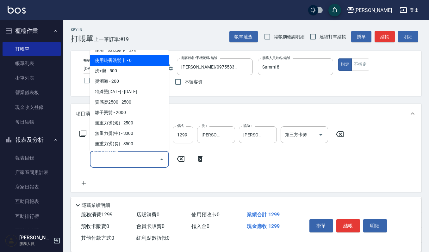
scroll to position [126, 0]
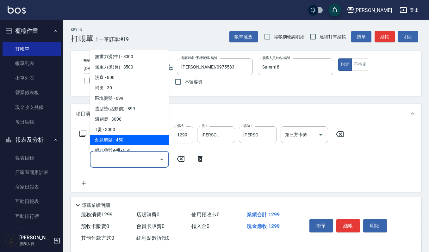
click at [131, 139] on span "創意剪髮 - 450" at bounding box center [129, 140] width 79 height 10
type input "創意剪髮(301)"
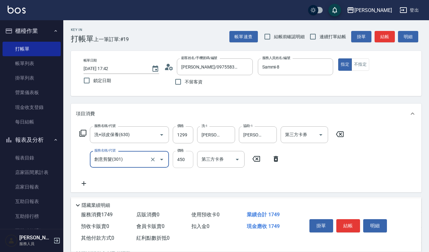
click at [186, 156] on input "450" at bounding box center [183, 159] width 21 height 17
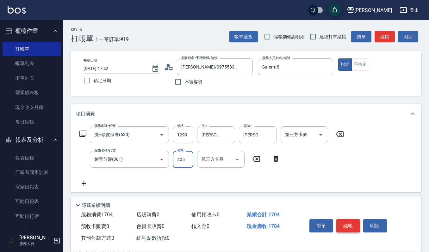
type input "405"
click at [348, 221] on button "結帳" at bounding box center [348, 225] width 24 height 13
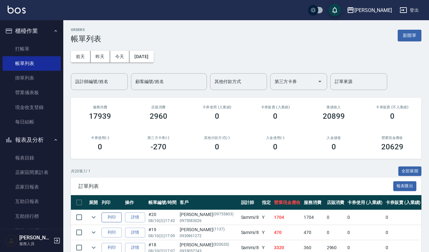
click at [114, 218] on button "列印" at bounding box center [111, 218] width 20 height 10
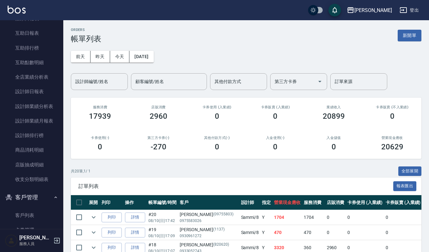
click at [118, 71] on div "前天 昨天 今天 2025/08/10 設計師編號/姓名 設計師編號/姓名 顧客編號/姓名 顧客編號/姓名 其他付款方式 其他付款方式 第三方卡券 第三方卡券…" at bounding box center [246, 66] width 350 height 47
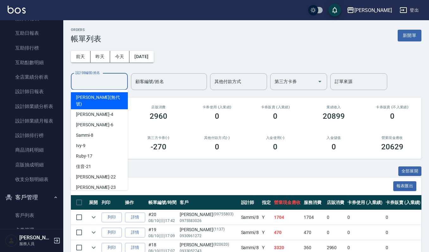
click at [111, 81] on input "設計師編號/姓名" at bounding box center [99, 81] width 51 height 11
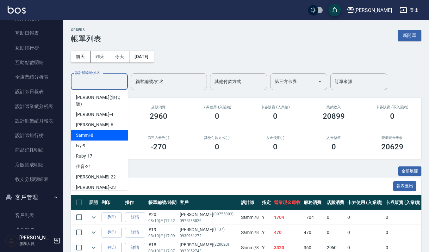
click at [101, 131] on div "Sammi -8" at bounding box center [99, 135] width 57 height 10
type input "Sammi-8"
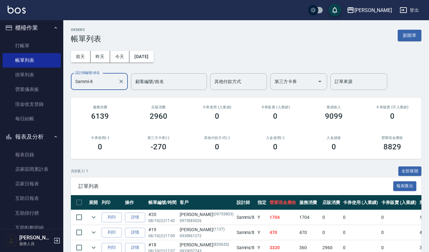
scroll to position [0, 0]
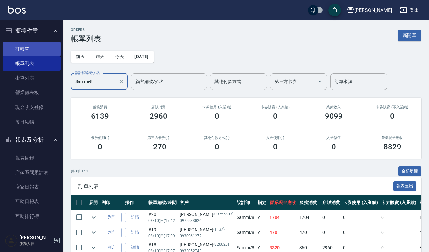
click at [32, 51] on link "打帳單" at bounding box center [32, 49] width 58 height 15
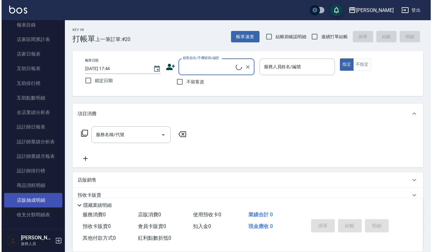
scroll to position [201, 0]
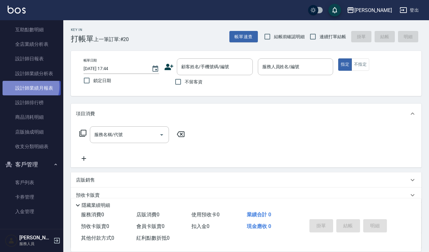
click at [23, 86] on link "設計師業績月報表" at bounding box center [32, 88] width 58 height 15
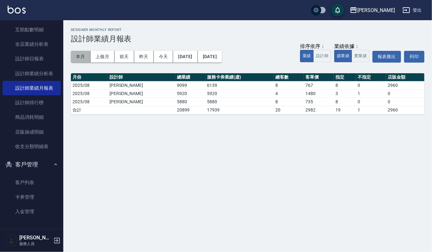
click at [82, 53] on button "本月" at bounding box center [81, 57] width 20 height 12
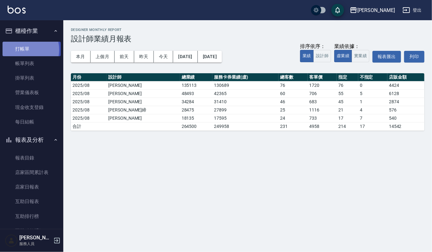
click at [23, 50] on link "打帳單" at bounding box center [32, 49] width 58 height 15
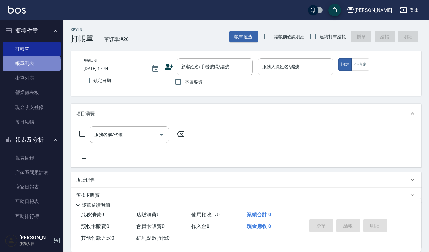
click at [31, 66] on link "帳單列表" at bounding box center [32, 63] width 58 height 15
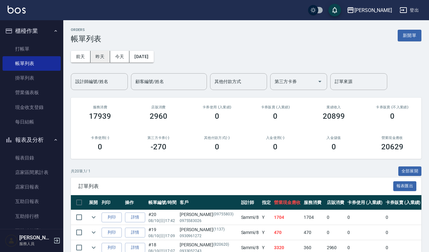
click at [94, 55] on button "昨天" at bounding box center [100, 57] width 20 height 12
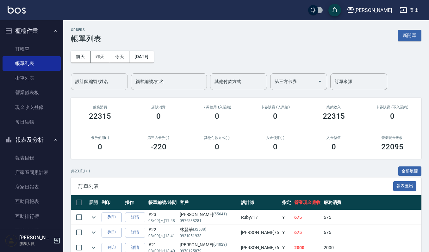
click at [101, 78] on input "設計師編號/姓名" at bounding box center [99, 81] width 51 height 11
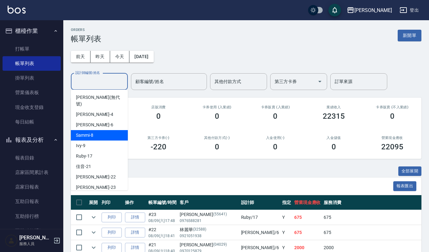
click at [99, 130] on div "Sammi -8" at bounding box center [99, 135] width 57 height 10
type input "Sammi-8"
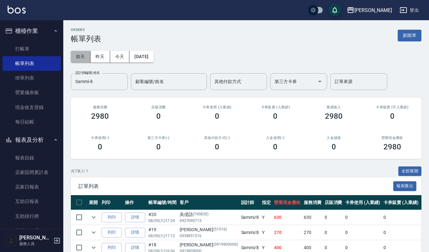
click at [81, 56] on button "前天" at bounding box center [81, 57] width 20 height 12
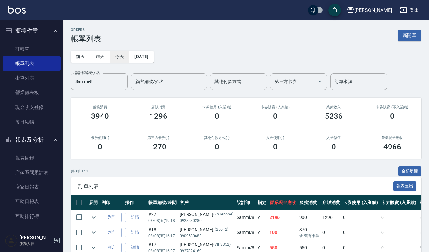
click at [121, 57] on button "今天" at bounding box center [120, 57] width 20 height 12
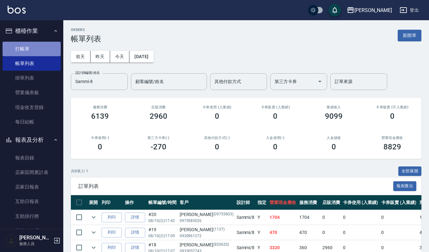
click at [32, 51] on link "打帳單" at bounding box center [32, 49] width 58 height 15
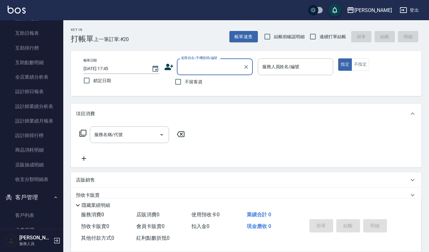
click at [40, 204] on button "客戶管理" at bounding box center [32, 197] width 58 height 16
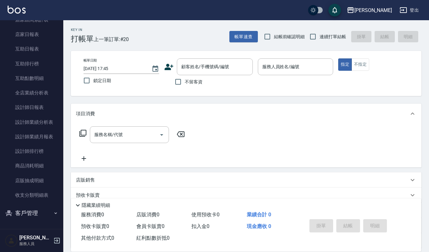
click at [39, 212] on button "客戶管理" at bounding box center [32, 213] width 58 height 16
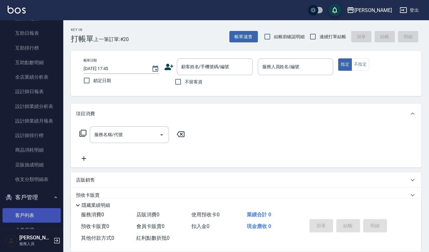
click at [40, 214] on link "客戶列表" at bounding box center [32, 215] width 58 height 15
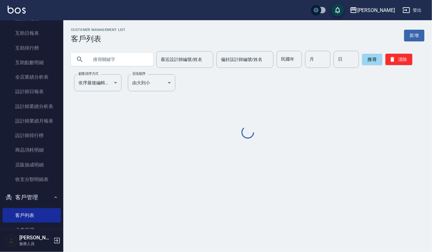
click at [142, 57] on input "text" at bounding box center [118, 59] width 59 height 17
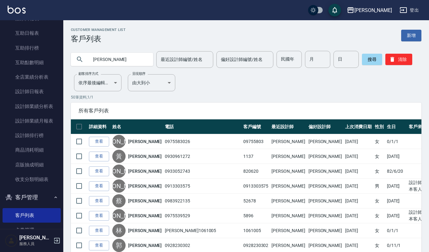
type input "吳美"
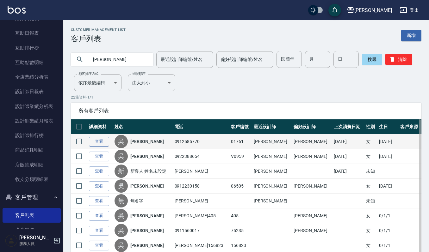
click at [95, 142] on link "查看" at bounding box center [99, 142] width 20 height 10
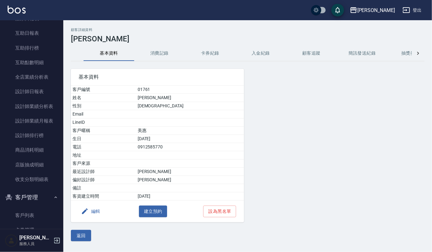
click at [158, 57] on button "消費記錄" at bounding box center [159, 53] width 51 height 15
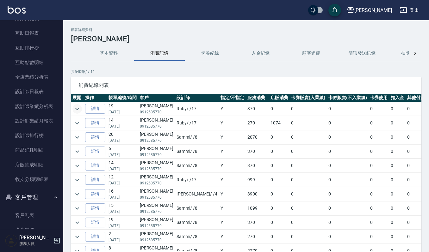
click at [77, 108] on icon "expand row" at bounding box center [77, 109] width 8 height 8
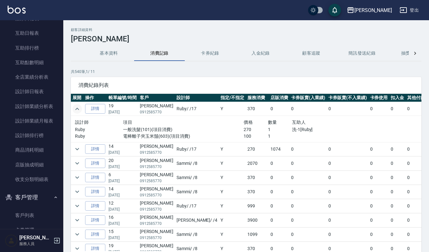
click at [77, 108] on icon "expand row" at bounding box center [77, 109] width 8 height 8
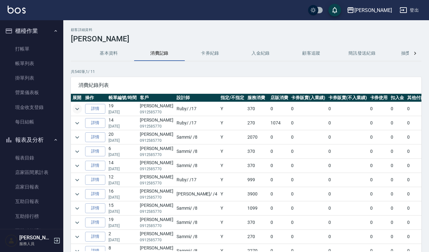
click at [21, 9] on img at bounding box center [17, 10] width 18 height 8
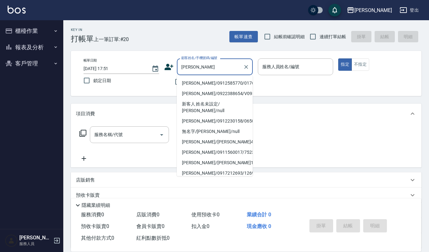
click at [220, 77] on ul "吳美惠/0912585770/01761 吳美儀/0922388654/V0959 新客人 姓名未設定/ 吳美惠/null 吳美娟/0912230158/06…" at bounding box center [215, 126] width 76 height 101
click at [220, 83] on li "吳美惠/0912585770/01761" at bounding box center [215, 83] width 76 height 10
type input "吳美惠/0912585770/01761"
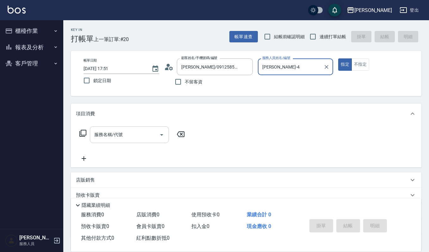
click at [136, 129] on input "服務名稱/代號" at bounding box center [125, 134] width 64 height 11
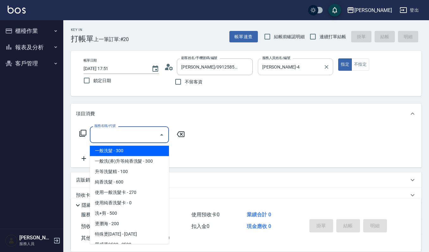
click at [289, 58] on label "服務人員姓名/編號" at bounding box center [276, 58] width 28 height 5
click at [289, 61] on input "吉兒-4" at bounding box center [291, 66] width 60 height 11
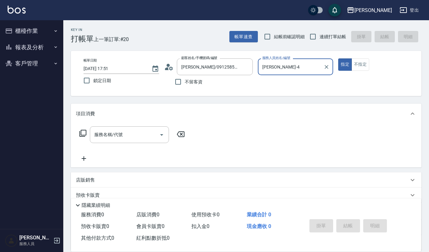
click at [280, 70] on input "吉兒-4" at bounding box center [291, 66] width 60 height 11
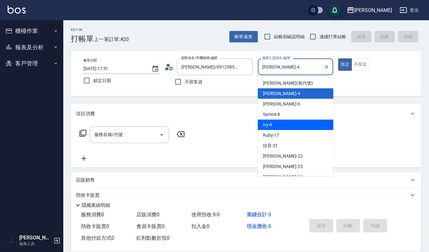
click at [286, 118] on div "Sammi -8" at bounding box center [296, 114] width 76 height 10
type input "Sammi-8"
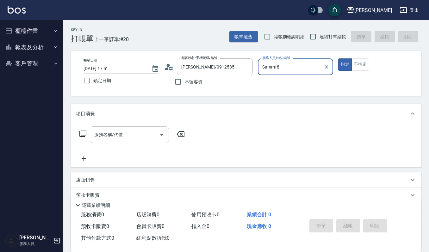
click at [128, 129] on input "服務名稱/代號" at bounding box center [125, 134] width 64 height 11
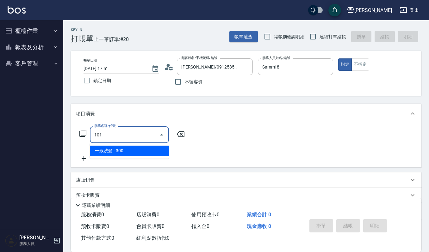
type input "一般洗髮(101)"
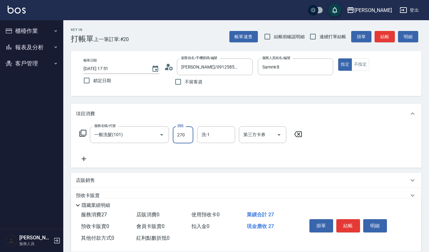
type input "270"
type input "宜芳-22"
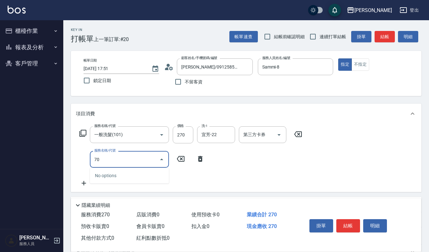
type input "7"
type input "荷昀CMC結構護髮(585)"
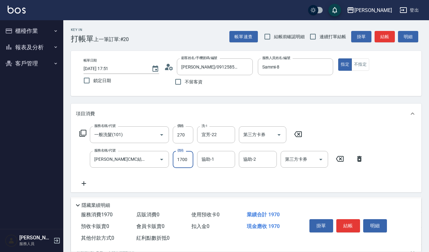
type input "1700"
type input "宜芳-22"
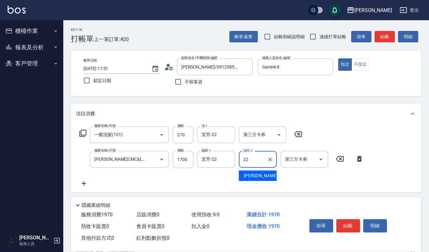
type input "宜芳-22"
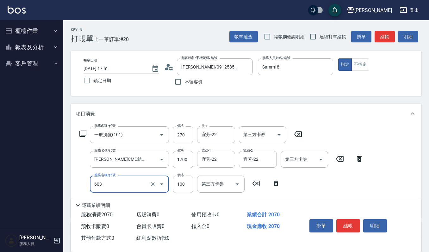
type input "電棒離子夾玉米鬚(603)"
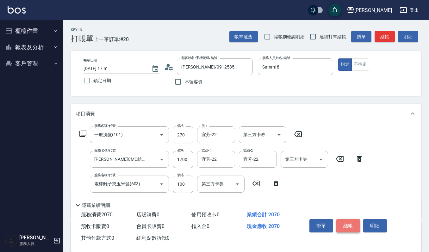
click at [348, 225] on button "結帳" at bounding box center [348, 225] width 24 height 13
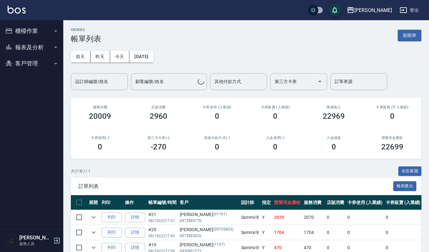
scroll to position [42, 0]
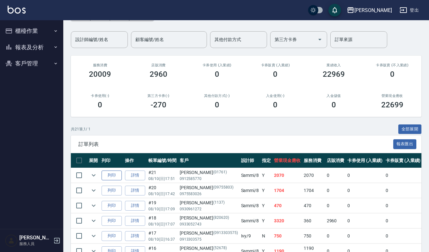
click at [114, 177] on button "列印" at bounding box center [111, 176] width 20 height 10
